Goal: Find specific page/section: Find specific page/section

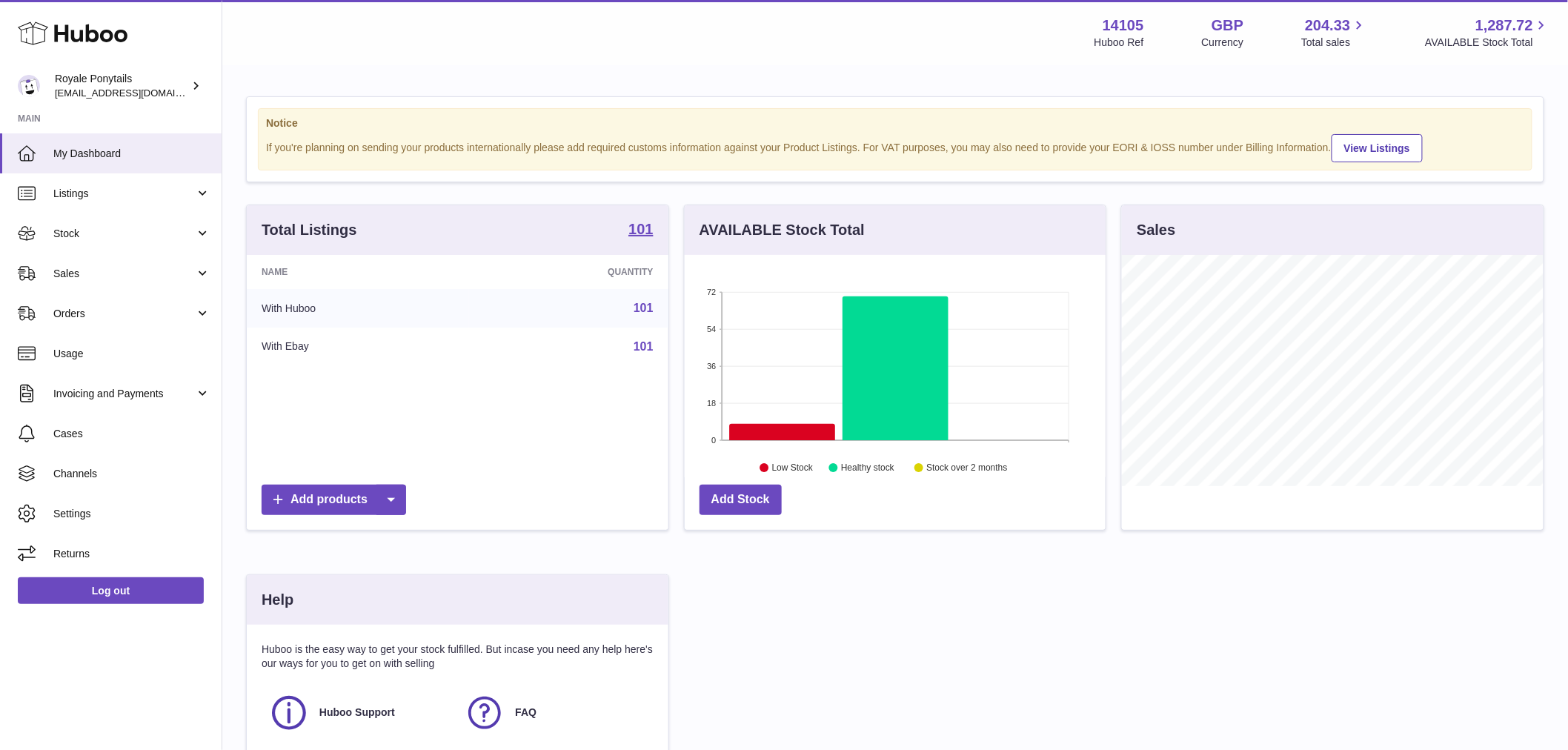
scroll to position [231, 421]
click at [96, 283] on link "Sales" at bounding box center [110, 273] width 221 height 40
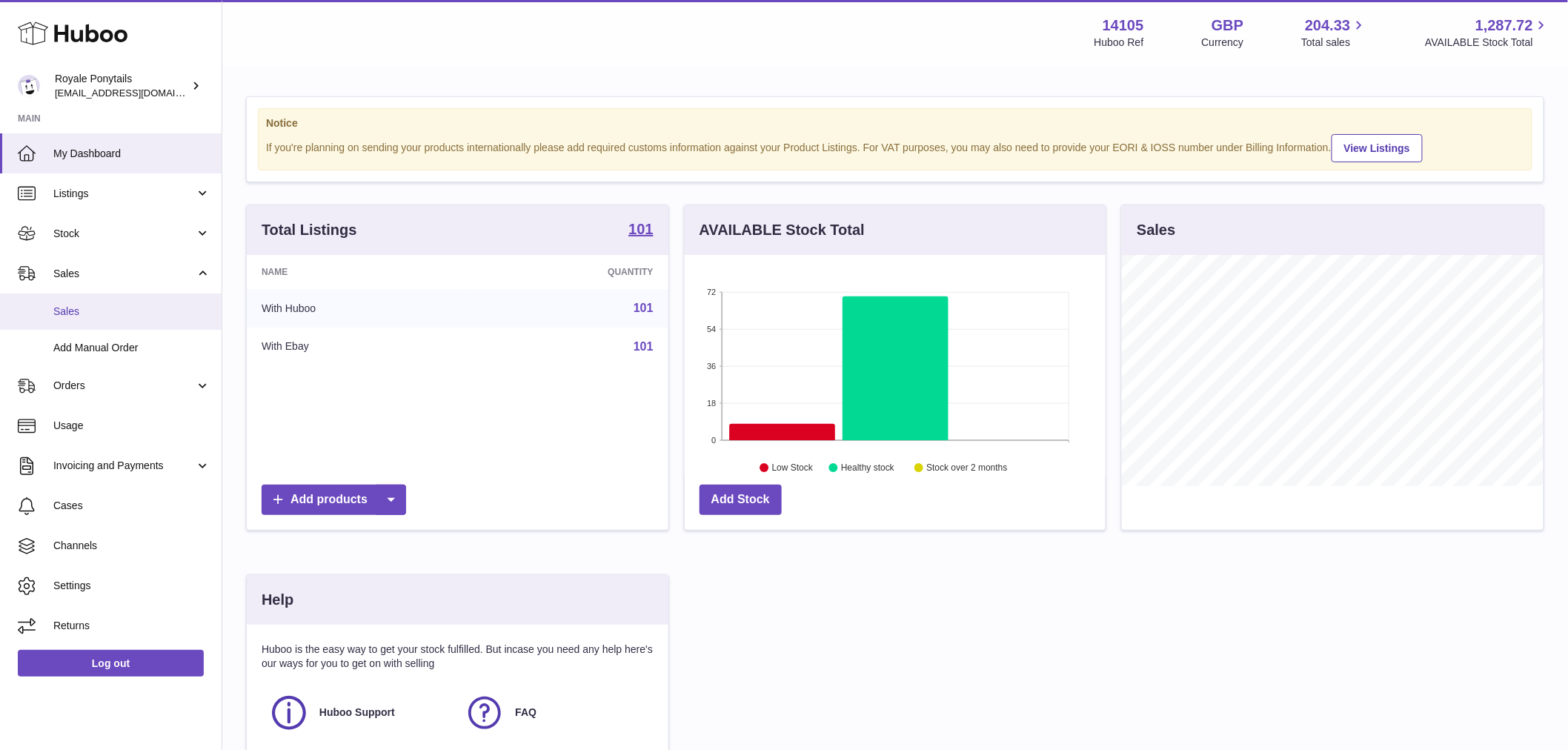
click at [83, 308] on span "Sales" at bounding box center [132, 311] width 157 height 14
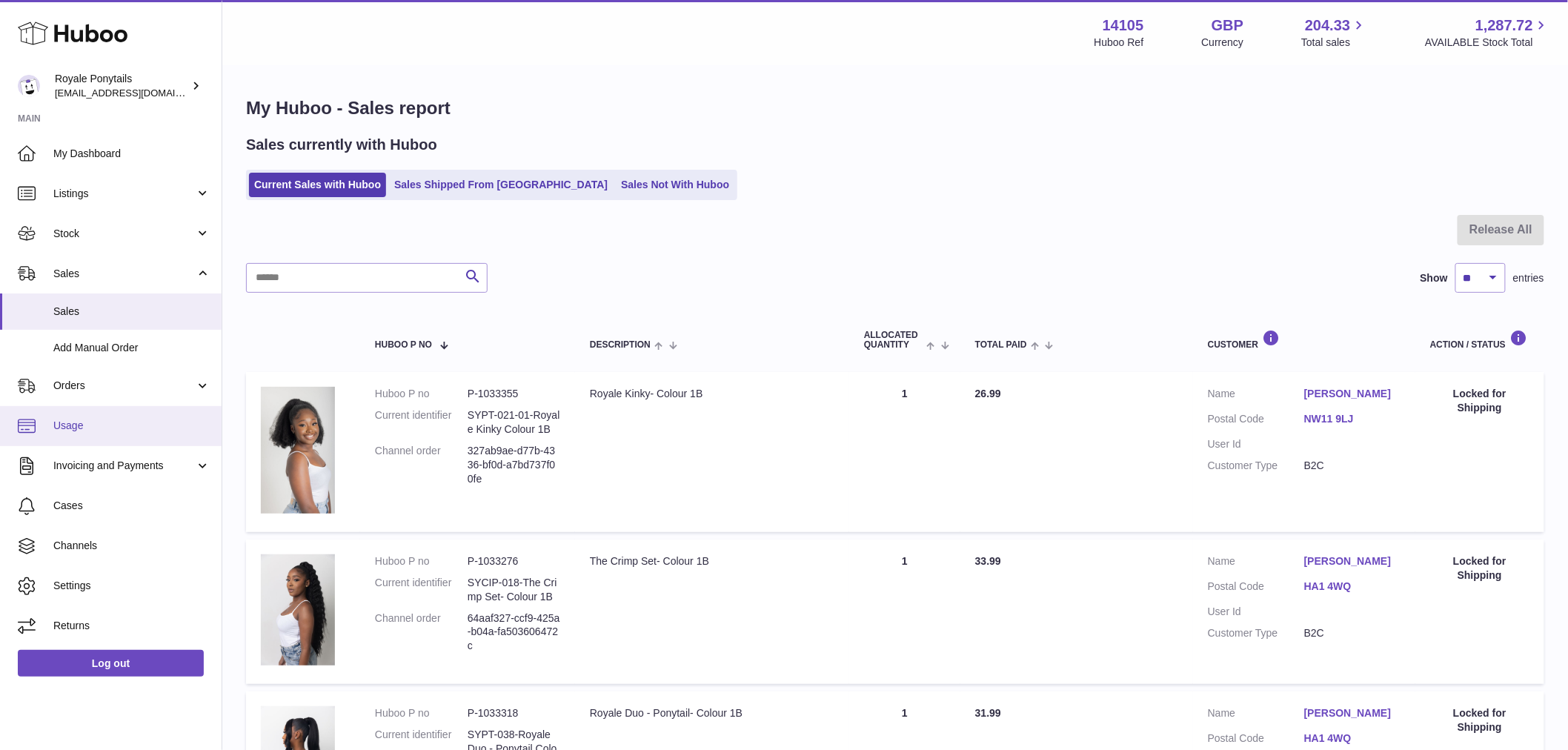
click at [111, 433] on link "Usage" at bounding box center [110, 425] width 221 height 40
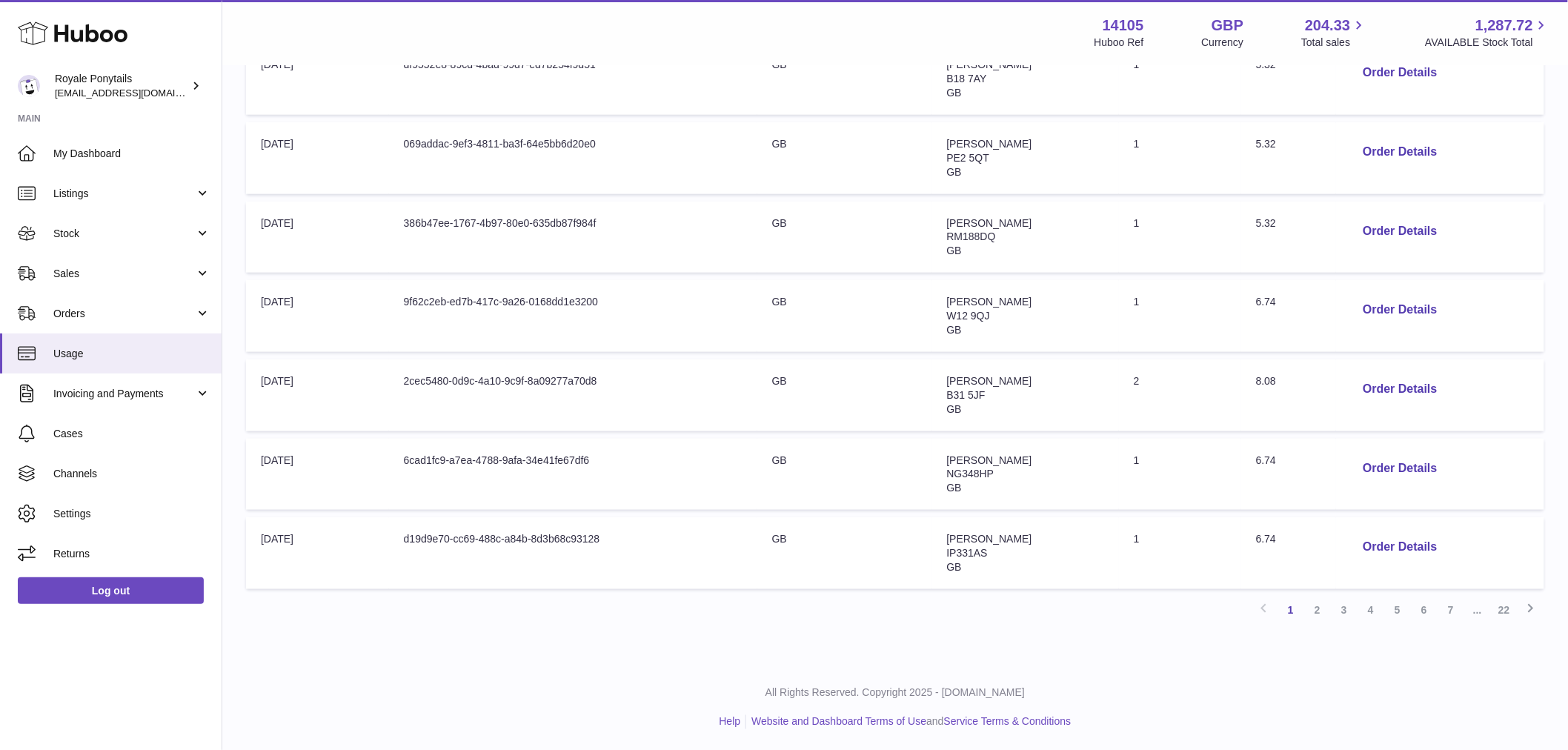
scroll to position [549, 0]
click at [1324, 606] on link "2" at bounding box center [1318, 608] width 27 height 27
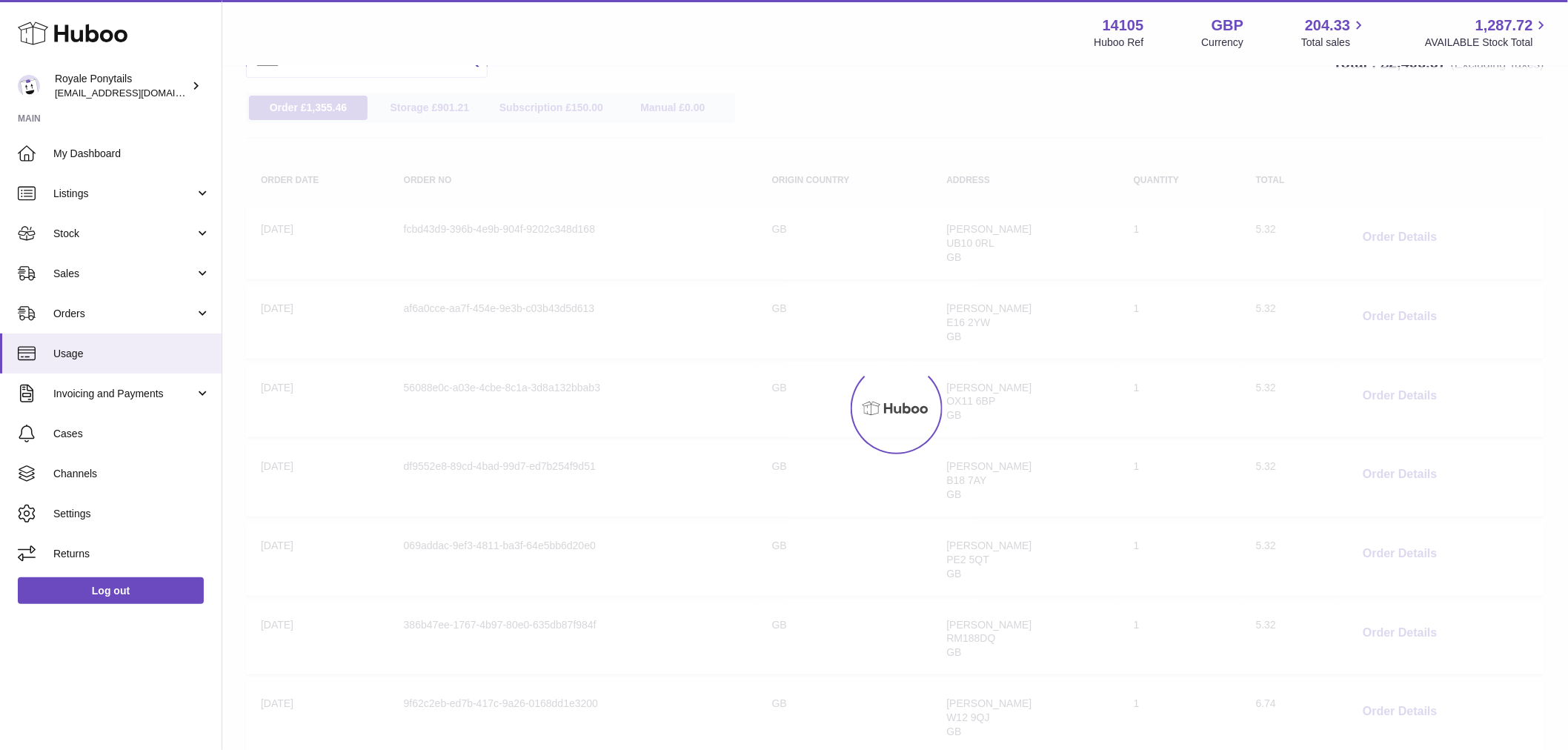
scroll to position [66, 0]
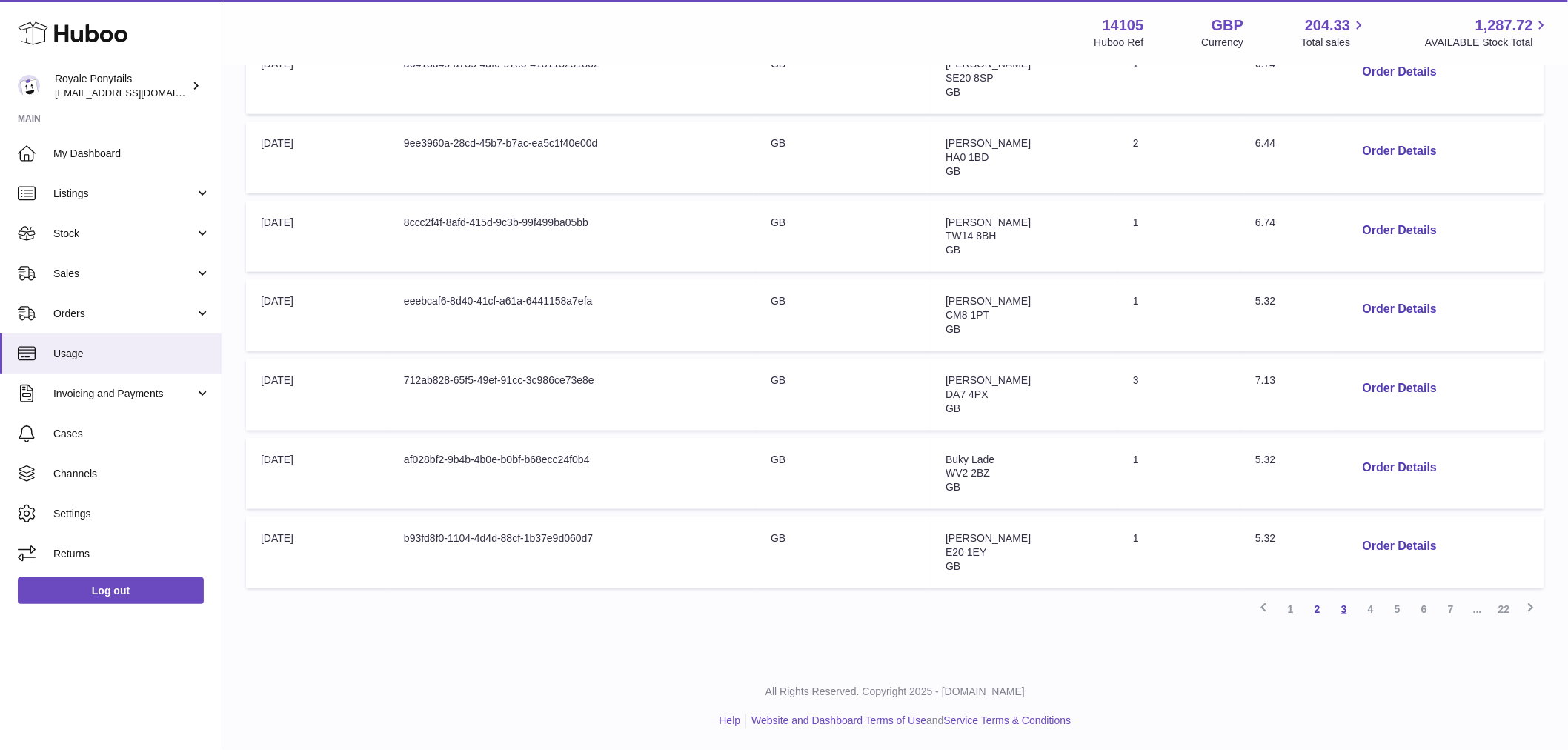
click at [1344, 606] on link "3" at bounding box center [1344, 608] width 27 height 27
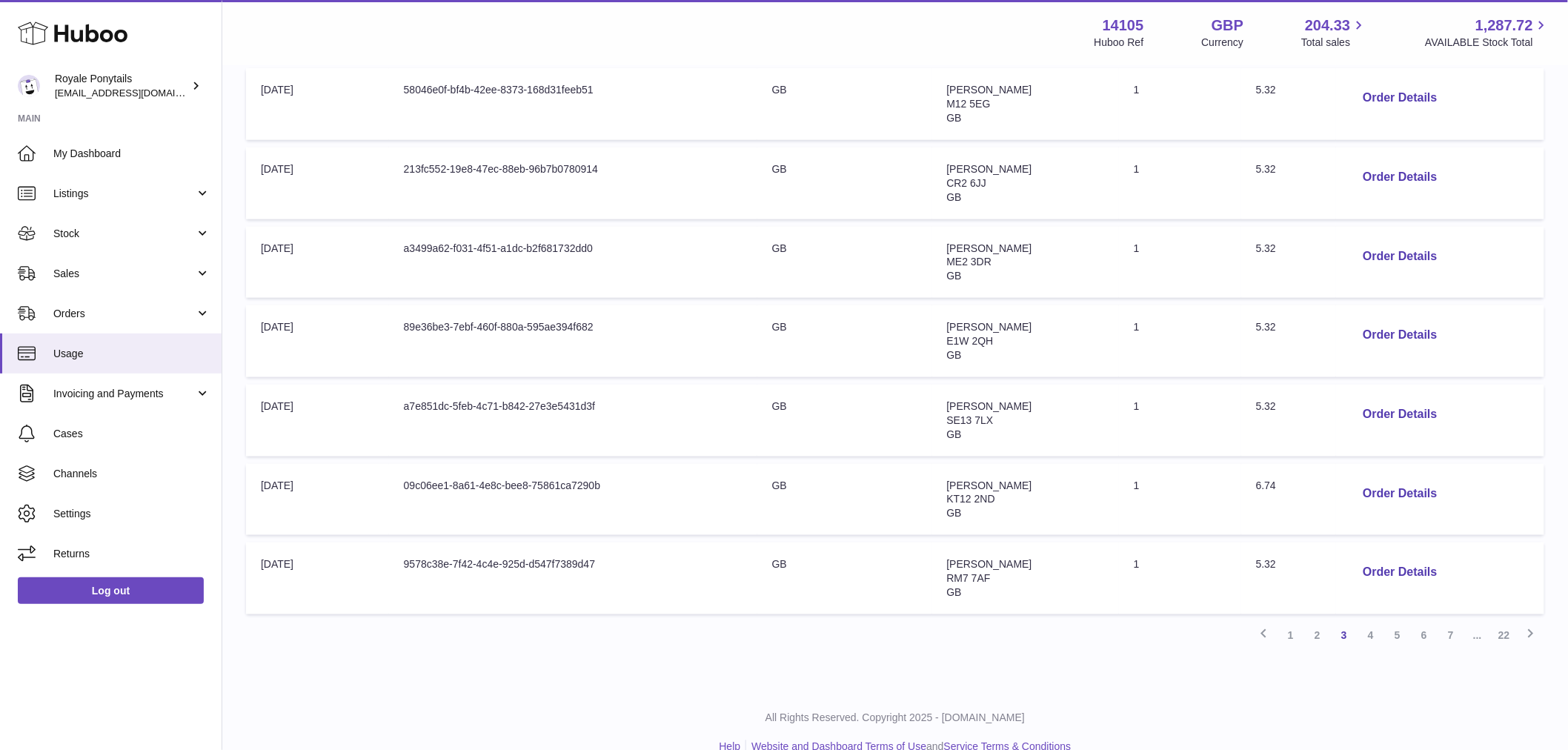
scroll to position [549, 0]
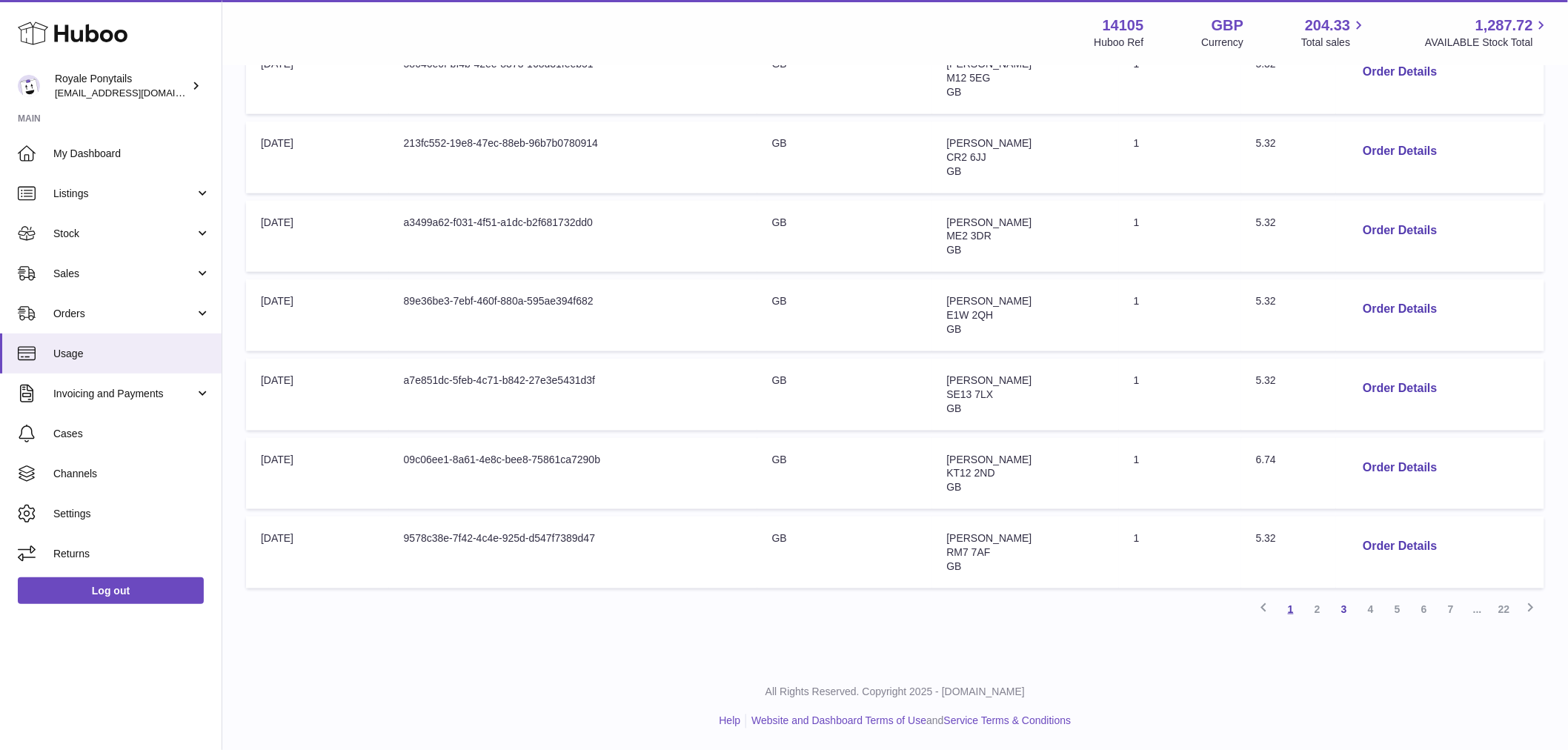
click at [1288, 603] on link "1" at bounding box center [1291, 608] width 27 height 27
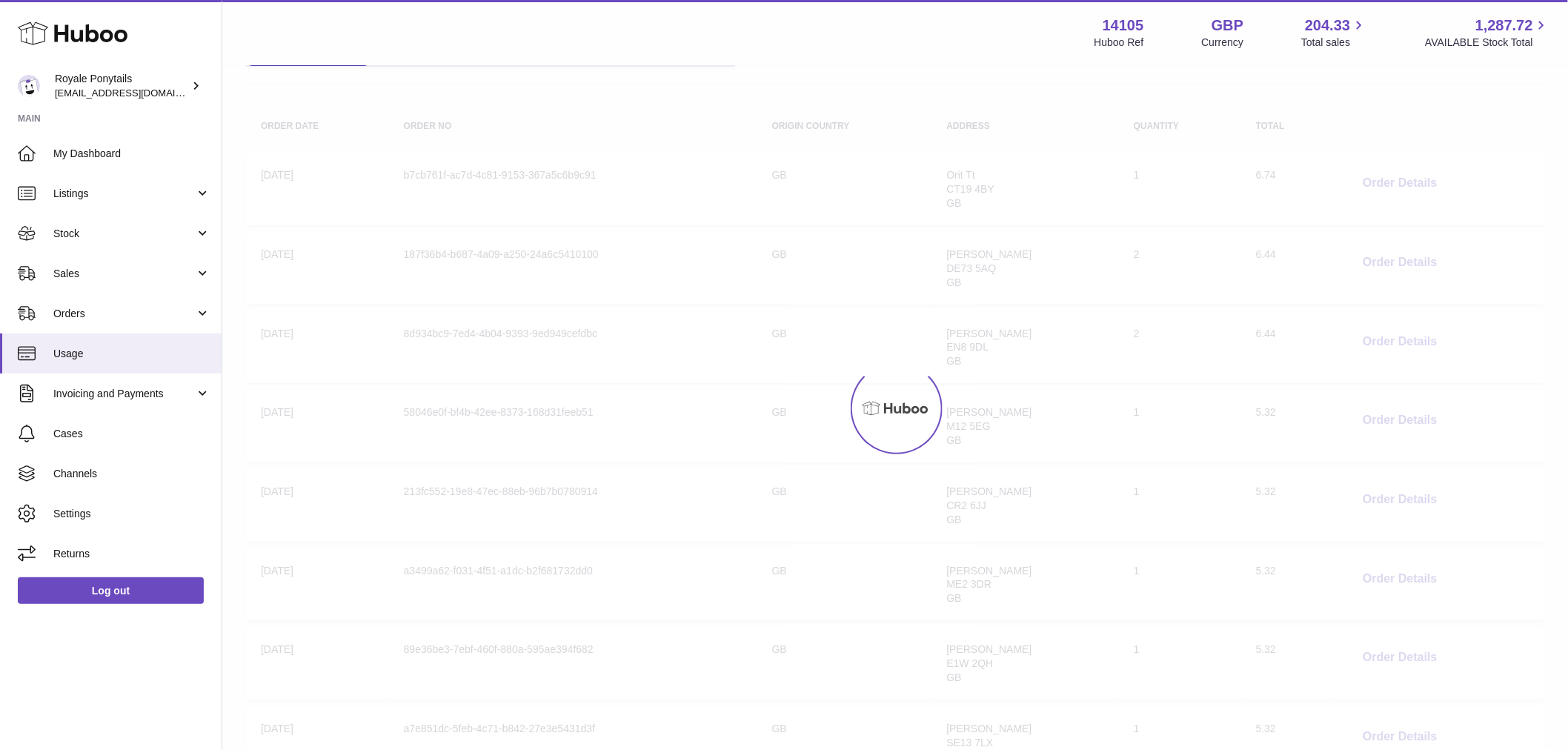
scroll to position [66, 0]
